Goal: Information Seeking & Learning: Understand process/instructions

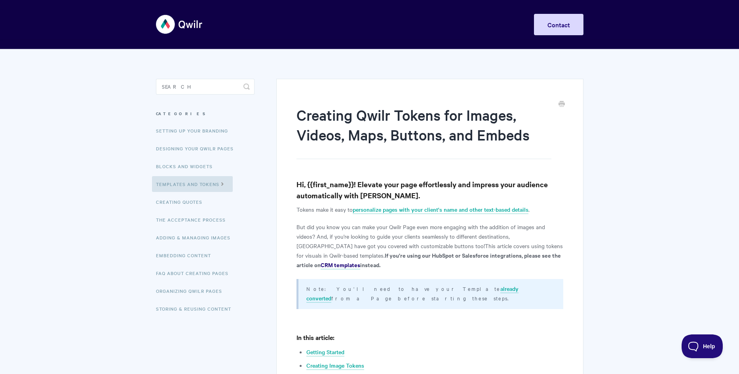
click at [395, 142] on h1 "Creating Qwilr Tokens for Images, Videos, Maps, Buttons, and Embeds" at bounding box center [423, 132] width 254 height 54
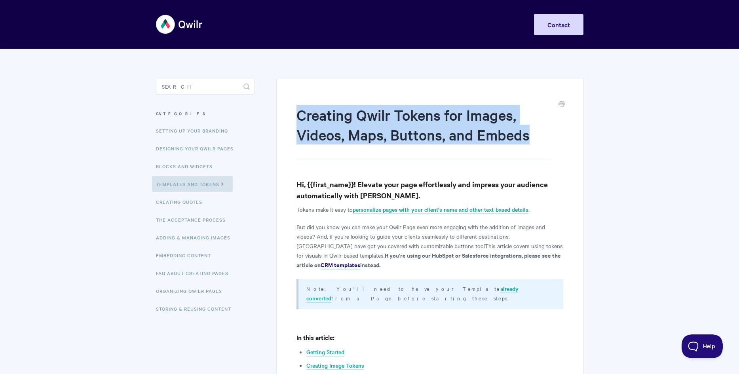
click at [395, 142] on h1 "Creating Qwilr Tokens for Images, Videos, Maps, Buttons, and Embeds" at bounding box center [423, 132] width 254 height 54
click at [446, 211] on link "personalize pages with your client's name and other text-based details" at bounding box center [441, 209] width 176 height 9
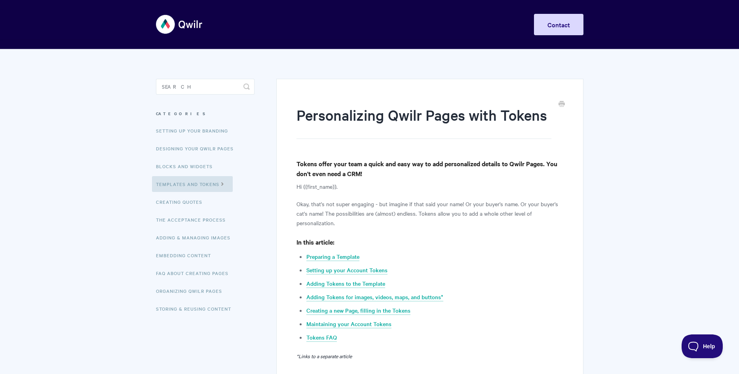
scroll to position [84, 0]
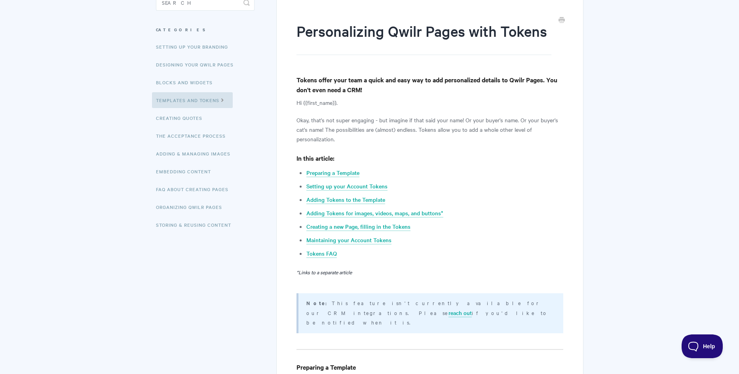
click at [414, 126] on p "Okay, that's not super engaging - but imagine if that said your name! Or your b…" at bounding box center [429, 129] width 266 height 28
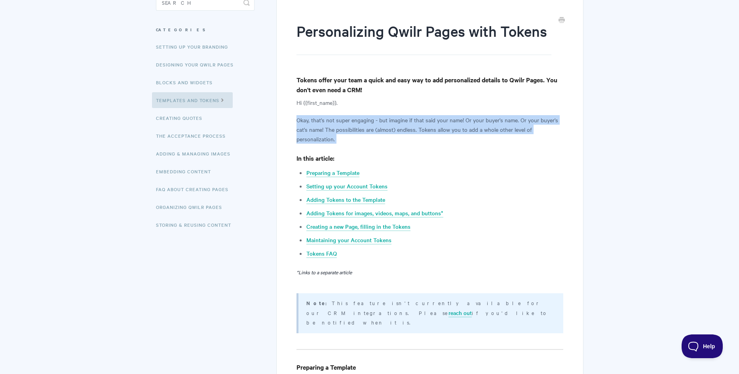
click at [414, 126] on p "Okay, that's not super engaging - but imagine if that said your name! Or your b…" at bounding box center [429, 129] width 266 height 28
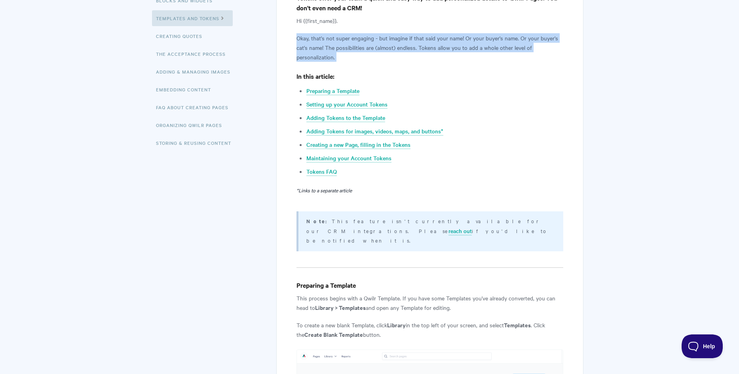
scroll to position [311, 0]
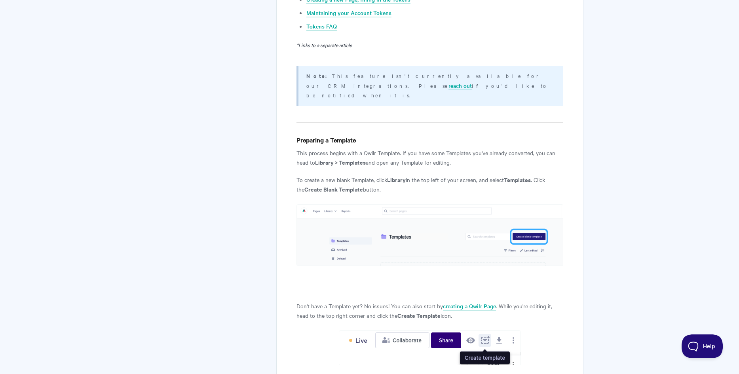
click at [419, 148] on p "This process begins with a Qwilr Template. If you have some Templates you've al…" at bounding box center [429, 157] width 266 height 19
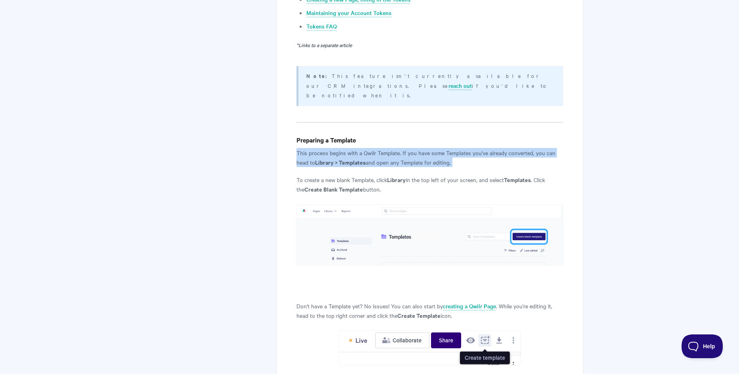
click at [419, 148] on p "This process begins with a Qwilr Template. If you have some Templates you've al…" at bounding box center [429, 157] width 266 height 19
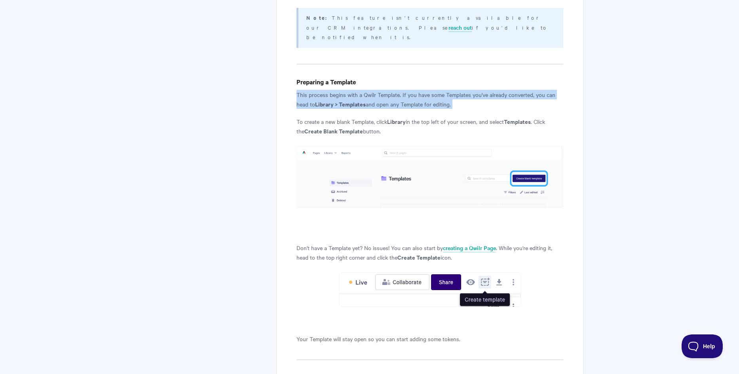
scroll to position [469, 0]
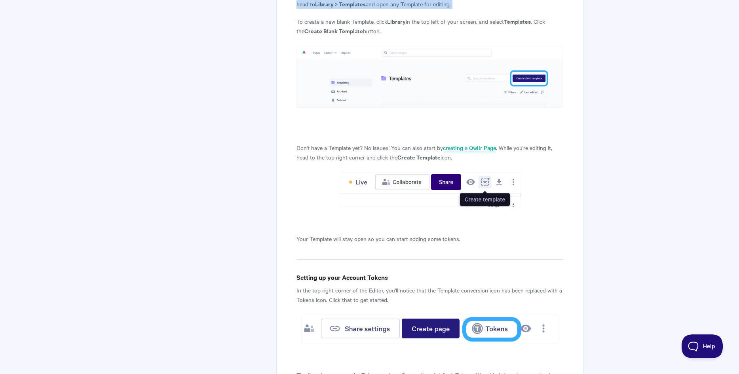
click at [419, 153] on strong "Create Template" at bounding box center [418, 157] width 43 height 8
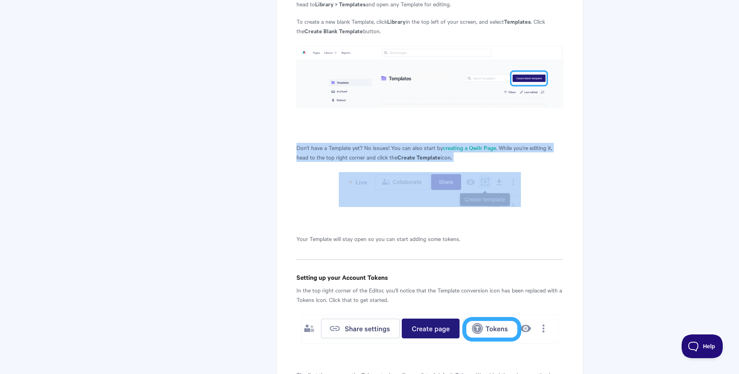
scroll to position [0, 0]
